Goal: Check status: Check status

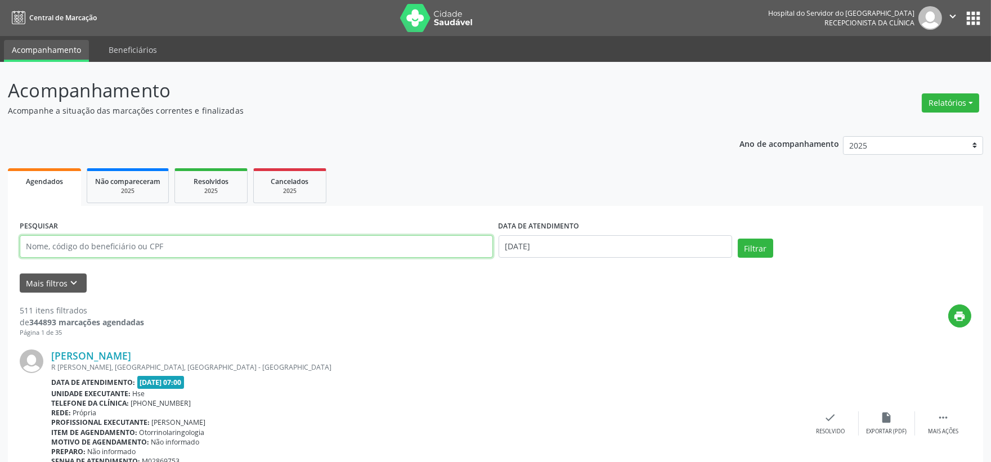
click at [268, 252] on input "text" at bounding box center [256, 246] width 473 height 23
type input "[PERSON_NAME]"
click at [738, 239] on button "Filtrar" at bounding box center [755, 248] width 35 height 19
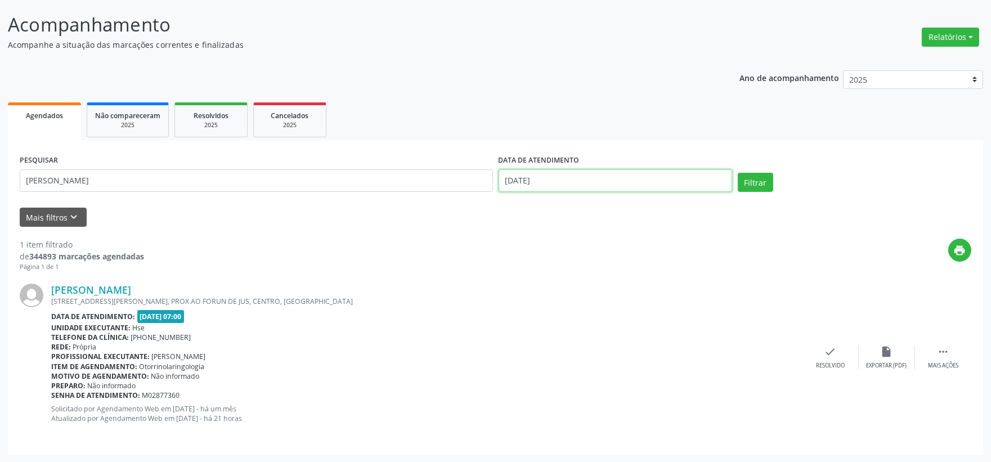
click at [532, 189] on body "Central de Marcação Hospital do Servidor do [GEOGRAPHIC_DATA] Recepcionista da …" at bounding box center [495, 165] width 991 height 462
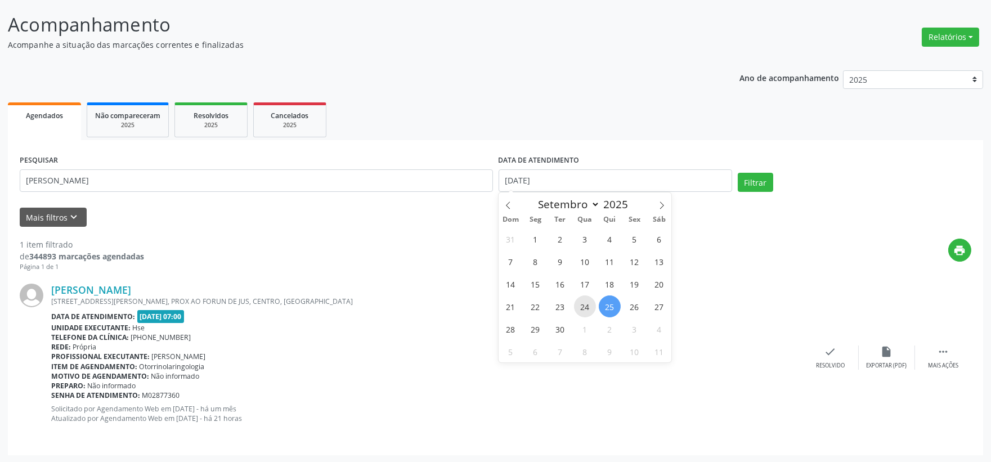
click at [584, 310] on span "24" at bounding box center [585, 306] width 22 height 22
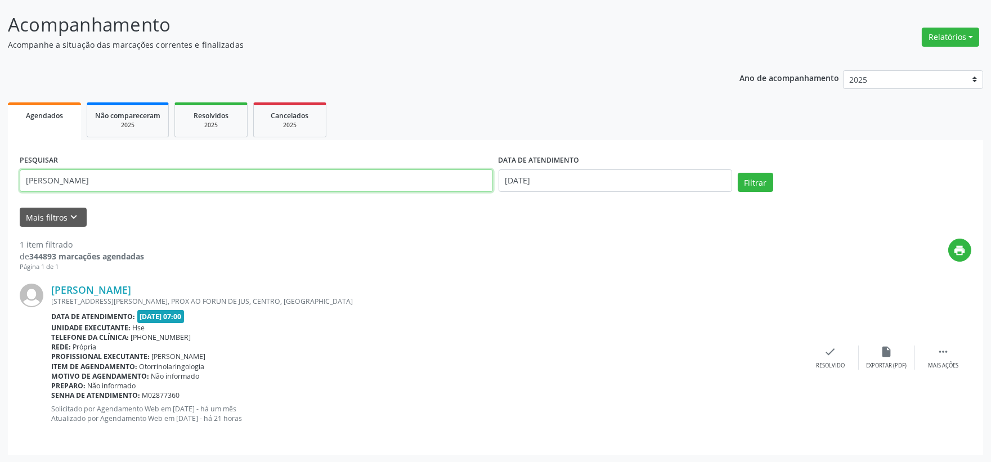
click at [56, 177] on input "[PERSON_NAME]" at bounding box center [256, 180] width 473 height 23
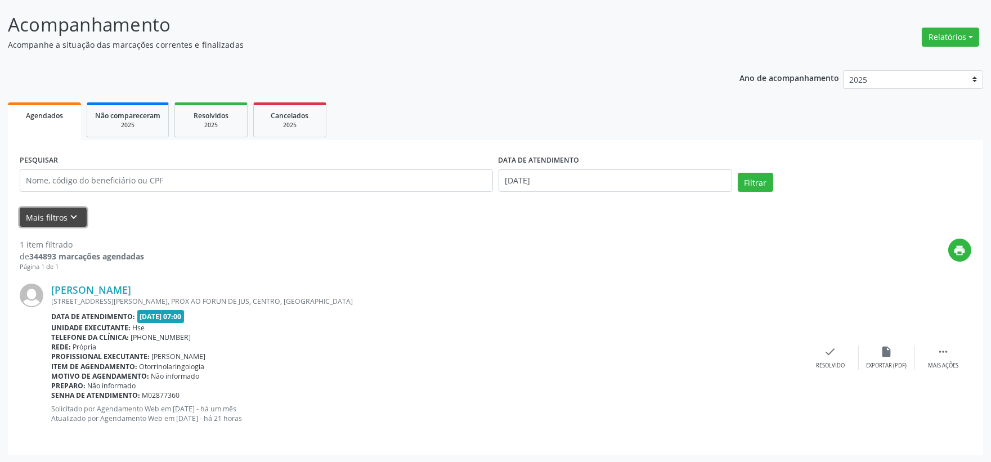
click at [62, 210] on button "Mais filtros keyboard_arrow_down" at bounding box center [53, 218] width 67 height 20
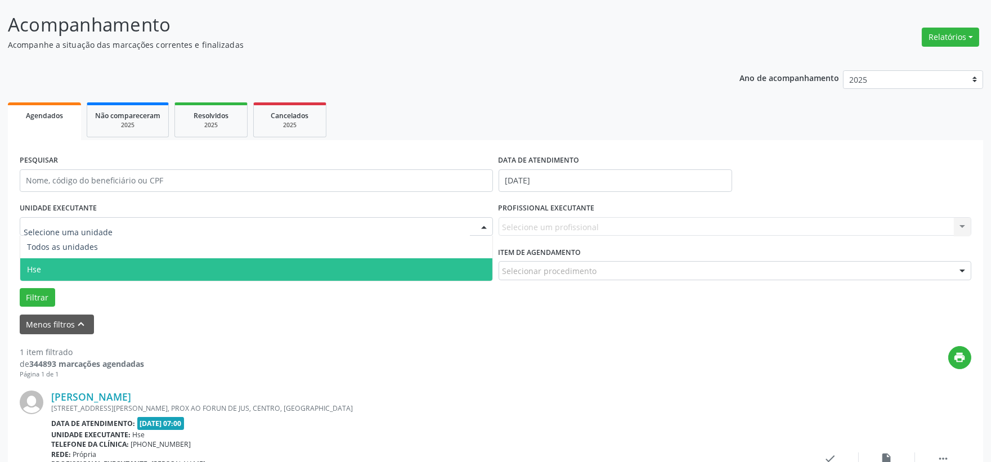
click at [77, 261] on span "Hse" at bounding box center [256, 269] width 472 height 23
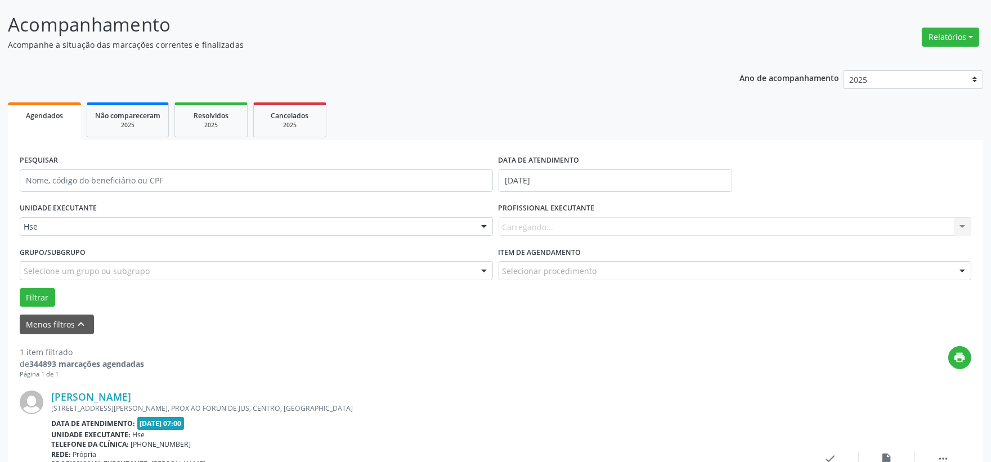
click at [558, 231] on div "Carregando... Nenhum resultado encontrado para: " " Não há nenhuma opção para s…" at bounding box center [735, 226] width 473 height 19
click at [564, 223] on div "Carregando... Nenhum resultado encontrado para: " " Não há nenhuma opção para s…" at bounding box center [735, 226] width 473 height 19
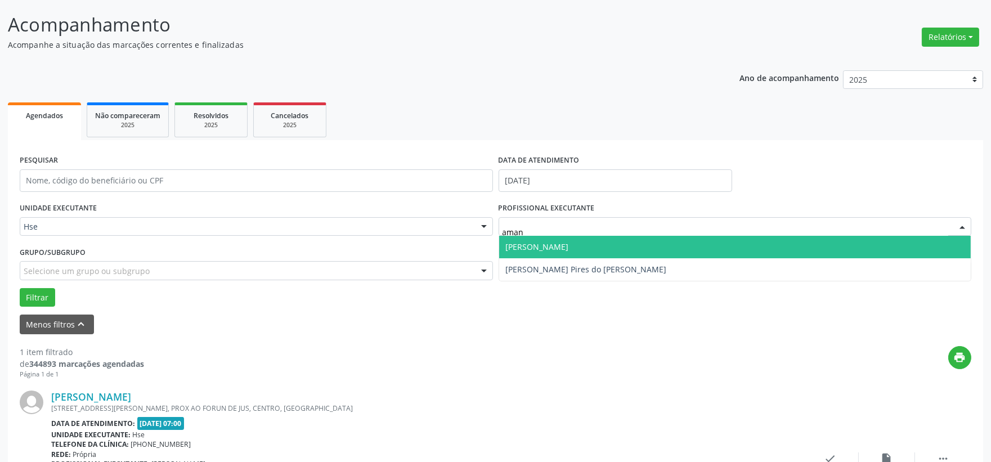
click at [546, 250] on span "[PERSON_NAME]" at bounding box center [537, 246] width 63 height 11
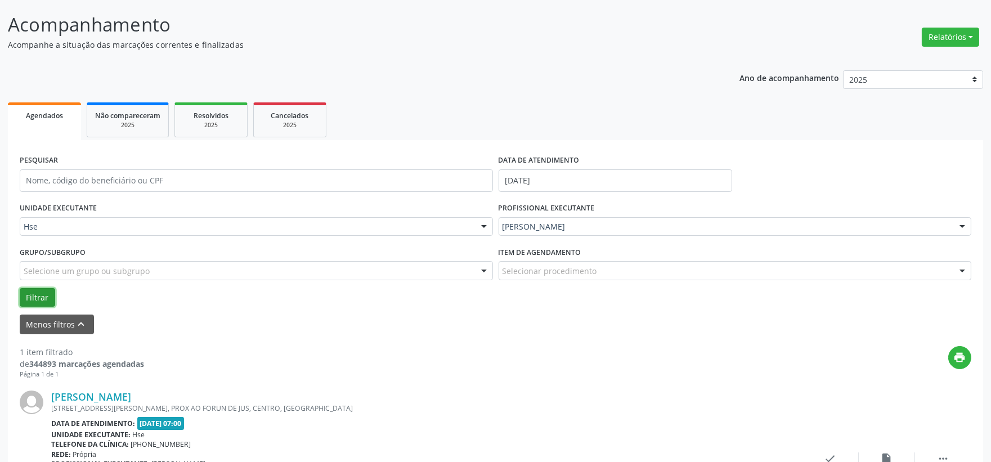
click at [41, 288] on button "Filtrar" at bounding box center [37, 297] width 35 height 19
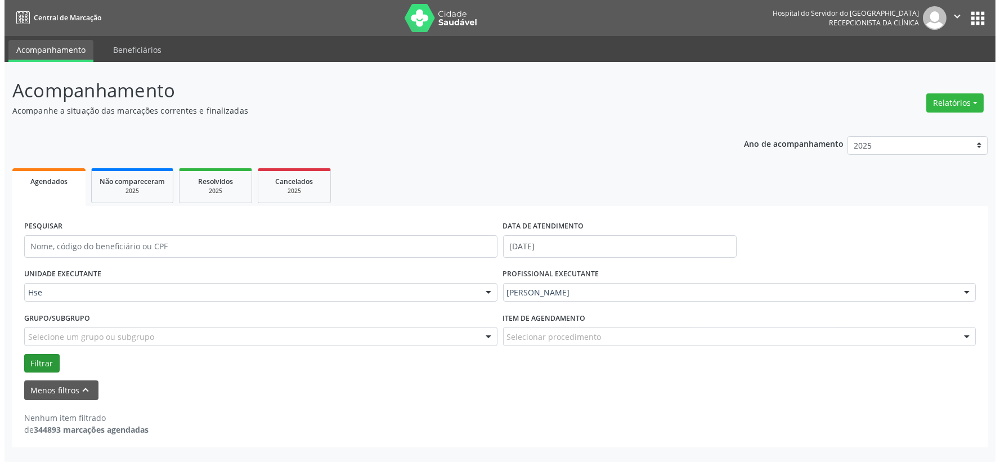
scroll to position [0, 0]
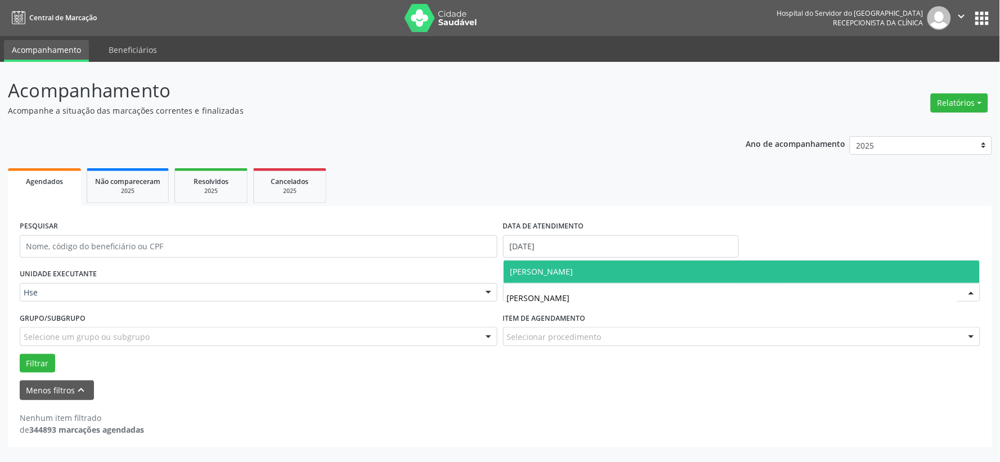
click at [573, 273] on span "[PERSON_NAME]" at bounding box center [541, 271] width 63 height 11
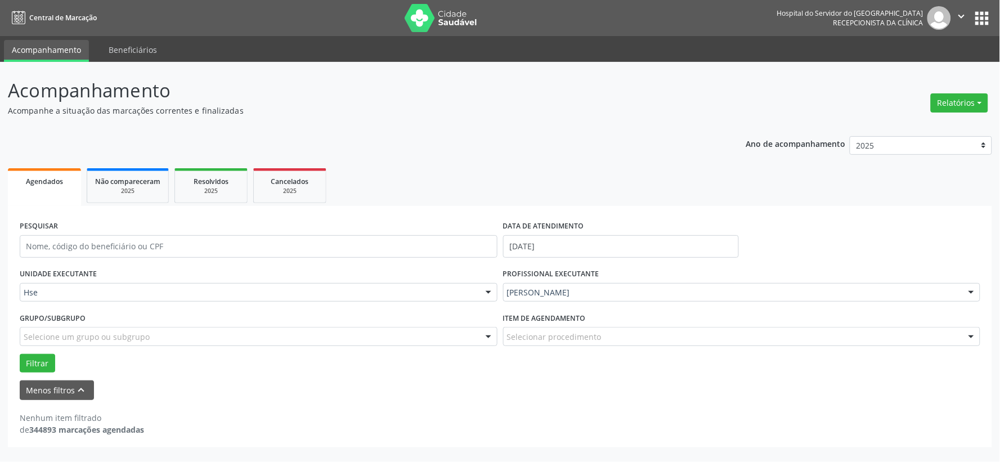
click at [32, 351] on div "Grupo/Subgrupo Selecione um grupo ou subgrupo Todos os grupos e subgrupos Nenhu…" at bounding box center [258, 331] width 483 height 44
click at [32, 367] on button "Filtrar" at bounding box center [37, 363] width 35 height 19
click at [533, 299] on div "[PERSON_NAME]" at bounding box center [742, 292] width 478 height 19
click at [564, 285] on div "[PERSON_NAME]" at bounding box center [742, 292] width 478 height 19
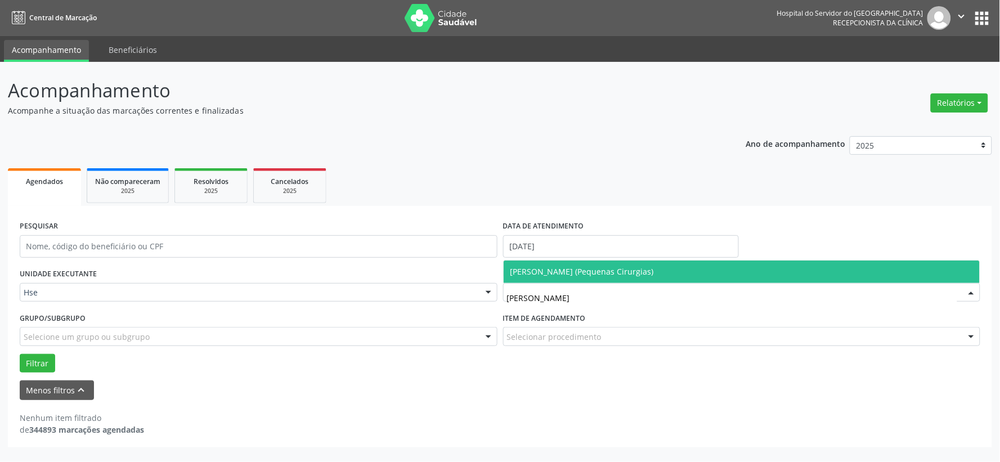
click at [581, 271] on span "[PERSON_NAME] (Pequenas Cirurgias)" at bounding box center [581, 271] width 143 height 11
type input "[PERSON_NAME]"
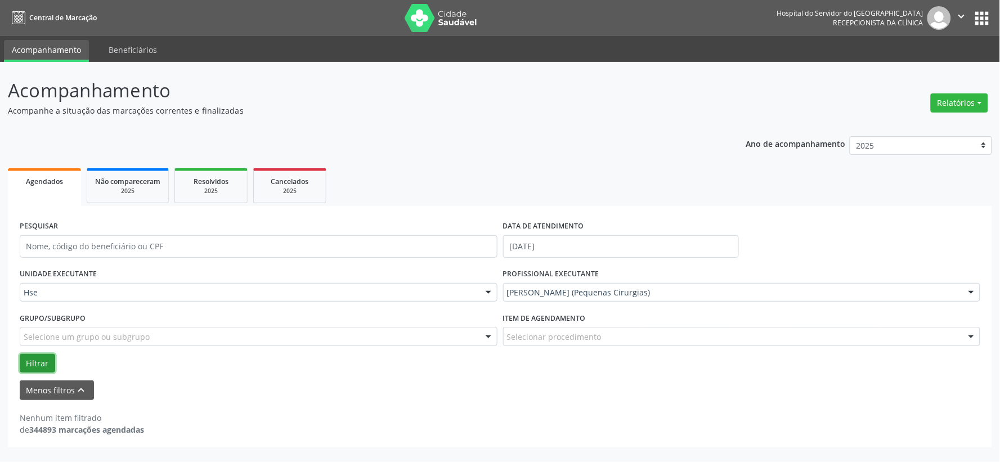
click at [39, 362] on button "Filtrar" at bounding box center [37, 363] width 35 height 19
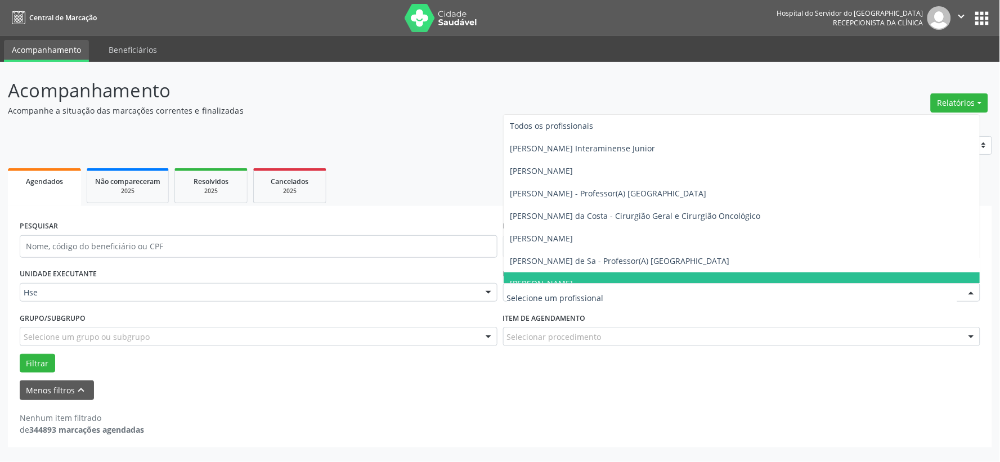
click at [613, 295] on input "text" at bounding box center [732, 298] width 451 height 23
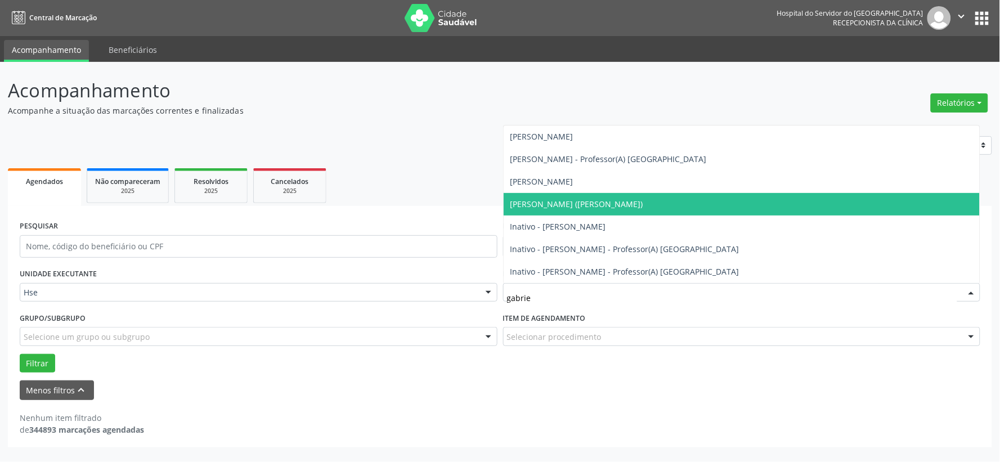
click at [587, 201] on span "[PERSON_NAME] ([PERSON_NAME])" at bounding box center [576, 204] width 133 height 11
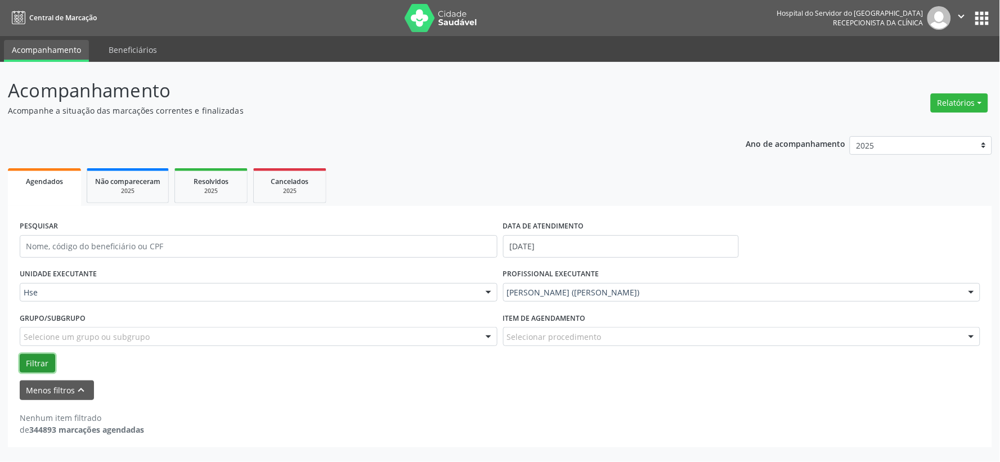
click at [32, 366] on button "Filtrar" at bounding box center [37, 363] width 35 height 19
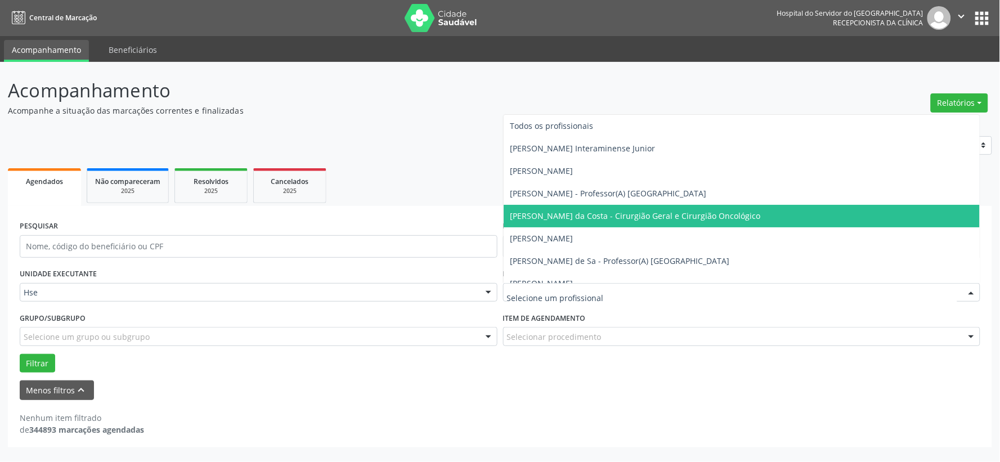
click at [592, 295] on input "text" at bounding box center [732, 298] width 451 height 23
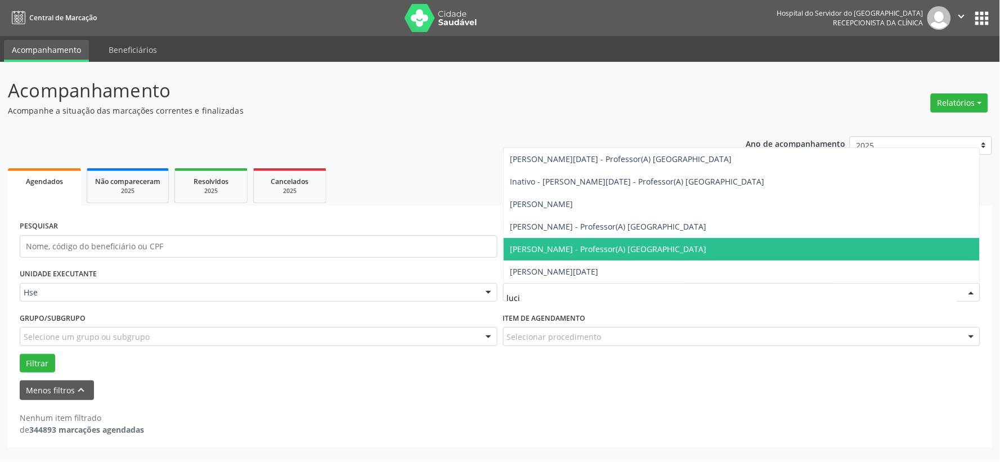
type input "[DATE]"
click at [587, 244] on span "[PERSON_NAME] - Professor(A) [GEOGRAPHIC_DATA]" at bounding box center [608, 249] width 196 height 11
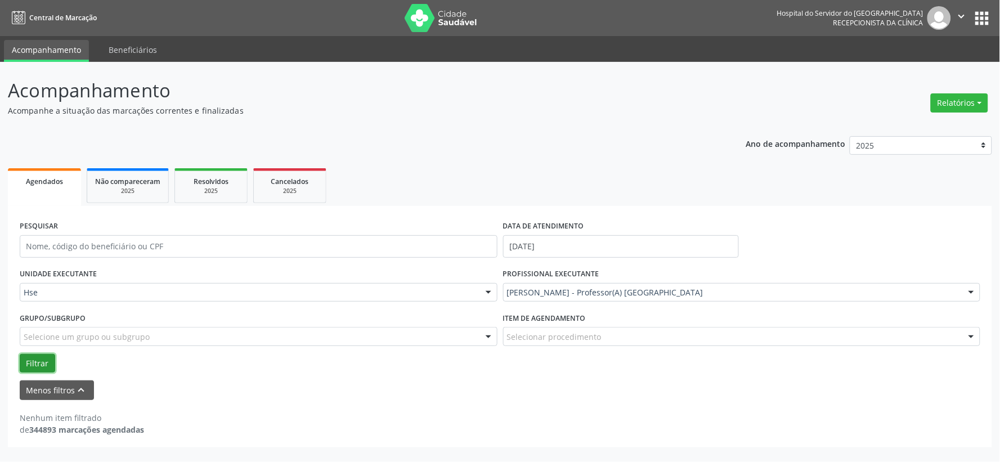
click at [30, 366] on button "Filtrar" at bounding box center [37, 363] width 35 height 19
click at [450, 15] on img at bounding box center [441, 18] width 73 height 28
